Goal: Register for event/course

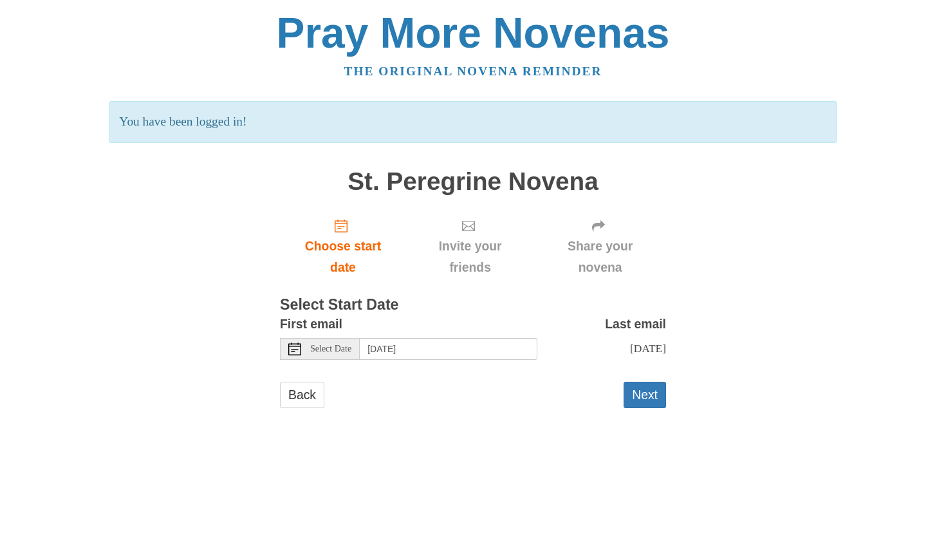
click at [292, 351] on use at bounding box center [294, 348] width 13 height 13
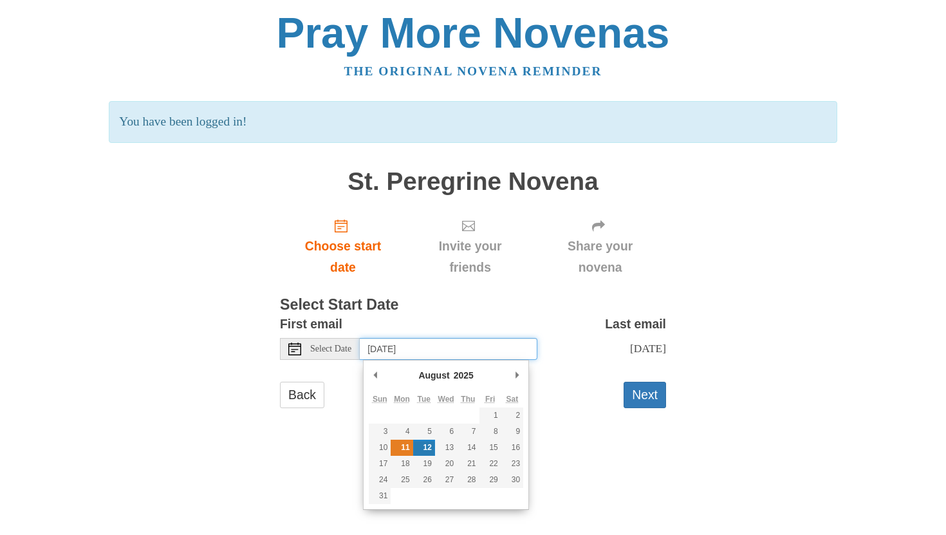
type input "Monday, August 11th"
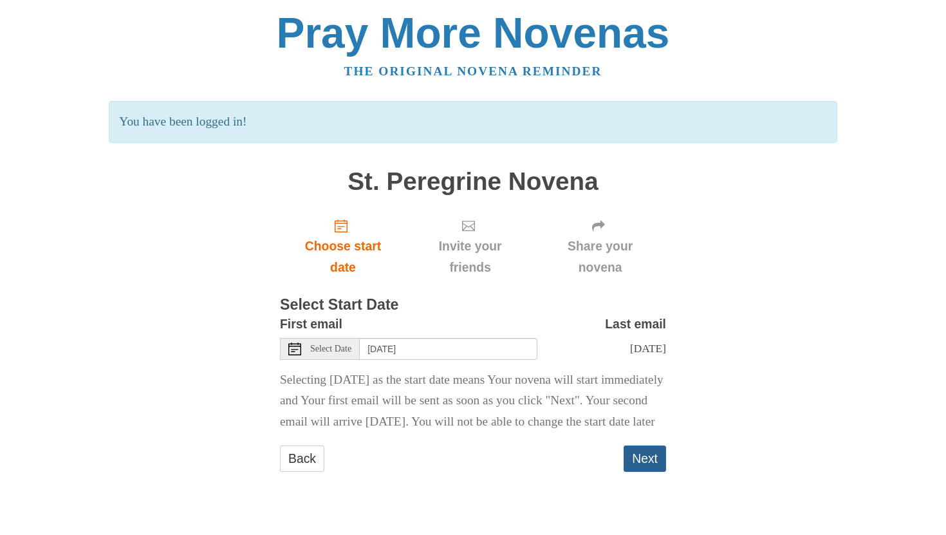
click at [642, 472] on button "Next" at bounding box center [644, 458] width 42 height 26
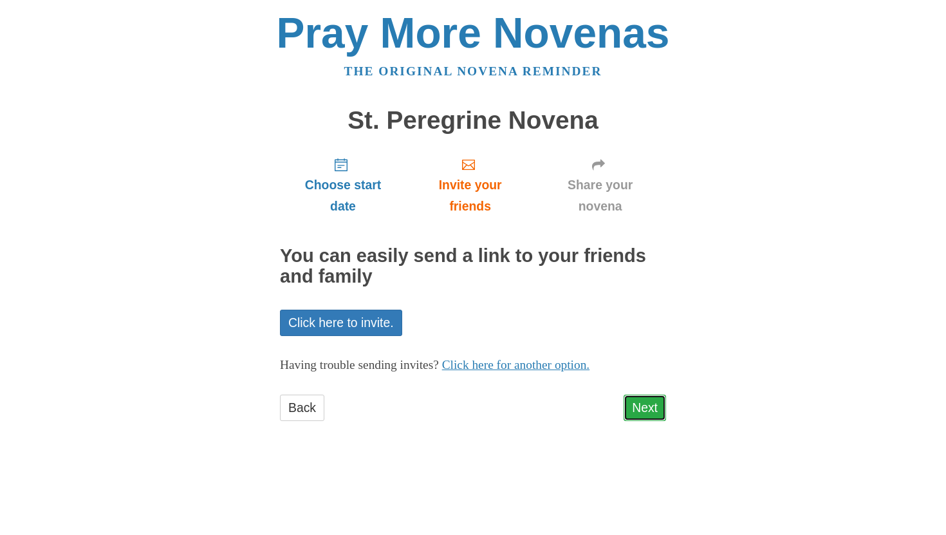
click at [640, 408] on link "Next" at bounding box center [644, 407] width 42 height 26
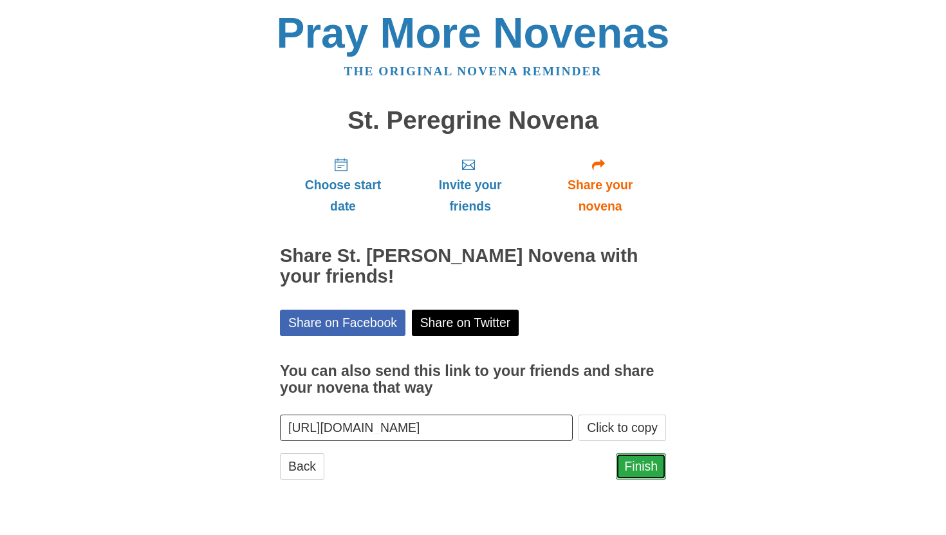
click at [642, 461] on link "Finish" at bounding box center [641, 466] width 50 height 26
